Goal: Task Accomplishment & Management: Use online tool/utility

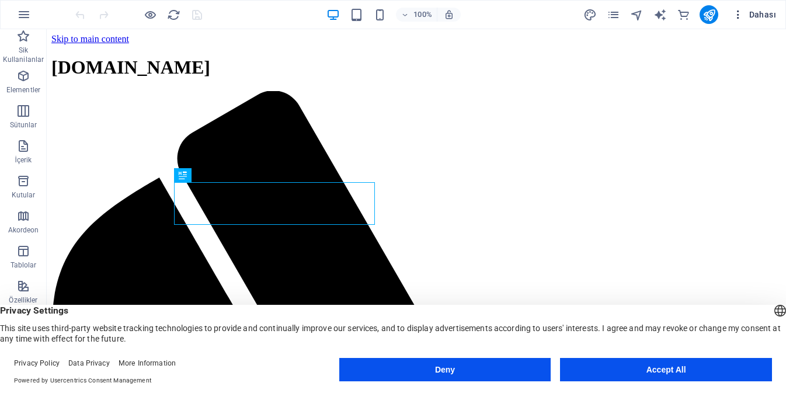
click at [746, 17] on span "Dahası" at bounding box center [755, 15] width 44 height 12
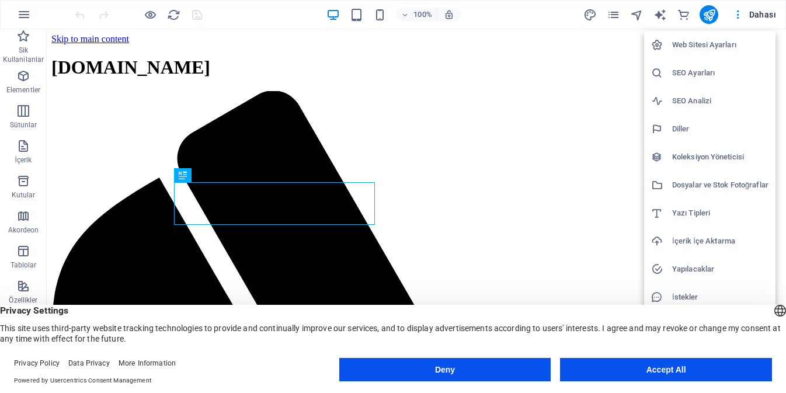
click at [506, 19] on div at bounding box center [393, 196] width 786 height 393
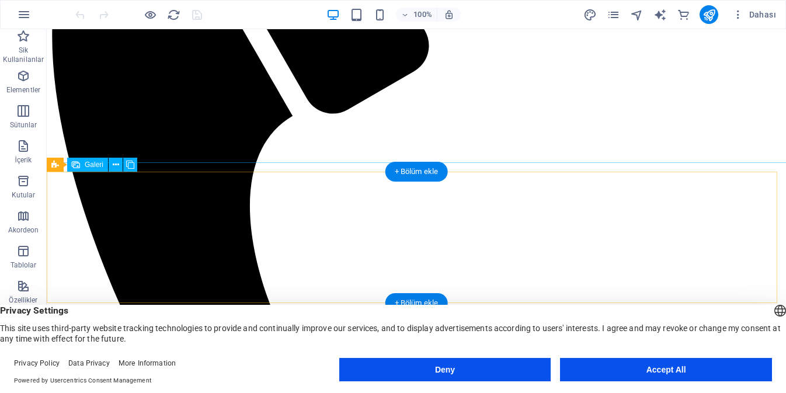
scroll to position [292, 0]
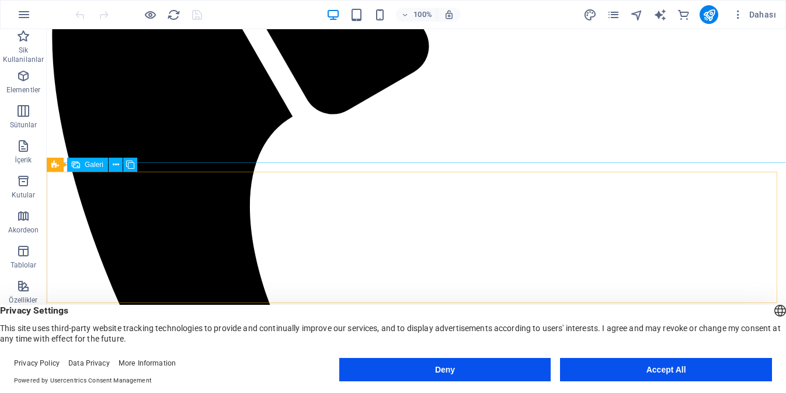
click at [95, 165] on span "Galeri" at bounding box center [94, 164] width 19 height 7
click at [116, 166] on icon at bounding box center [116, 165] width 6 height 12
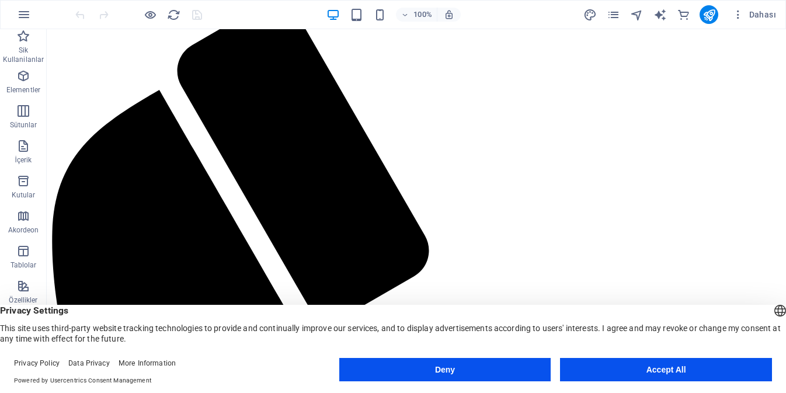
scroll to position [0, 0]
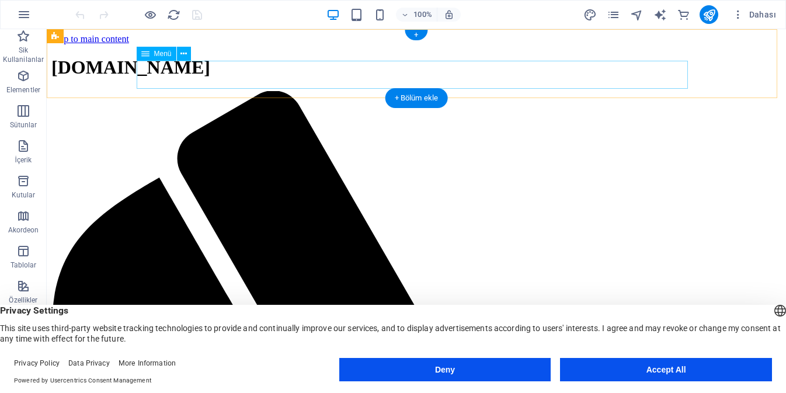
select select
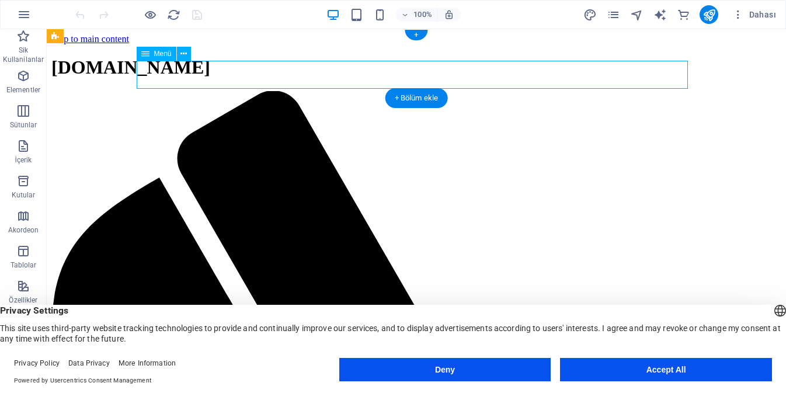
select select
